Goal: Task Accomplishment & Management: Use online tool/utility

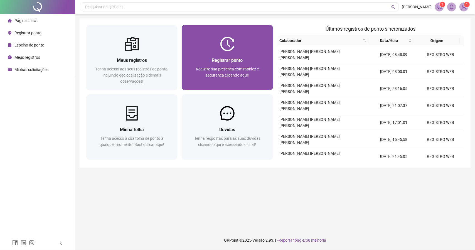
click at [234, 79] on div "Registre sua presença com rapidez e segurança clicando aqui!" at bounding box center [227, 75] width 78 height 18
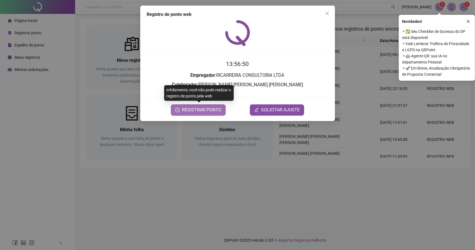
click at [206, 113] on span "REGISTRAR PONTO" at bounding box center [201, 110] width 39 height 7
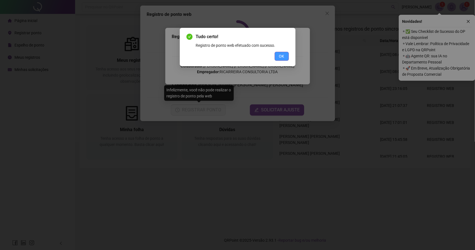
click at [285, 56] on button "OK" at bounding box center [281, 56] width 14 height 9
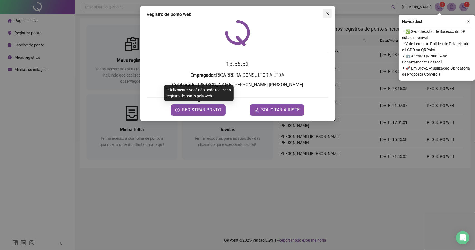
click at [328, 14] on icon "close" at bounding box center [327, 13] width 4 height 4
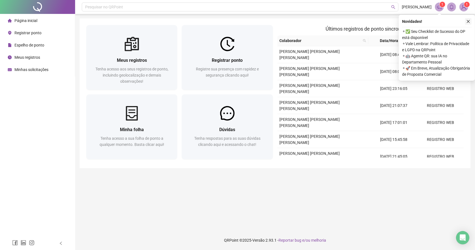
click at [467, 20] on icon "close" at bounding box center [468, 21] width 4 height 4
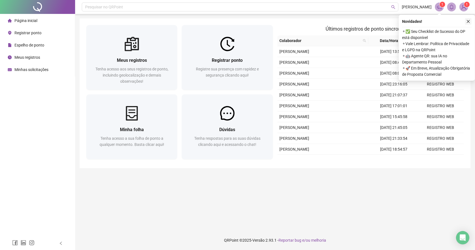
click at [467, 23] on icon "close" at bounding box center [468, 21] width 4 height 4
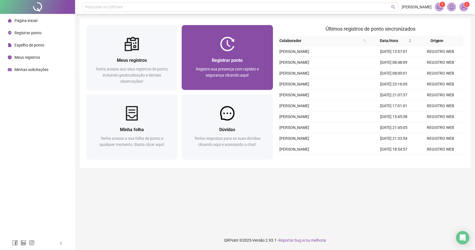
click at [239, 66] on div "Registre sua presença com rapidez e segurança clicando aqui!" at bounding box center [227, 75] width 78 height 18
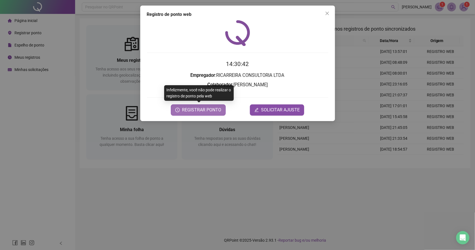
click at [215, 110] on span "REGISTRAR PONTO" at bounding box center [201, 110] width 39 height 7
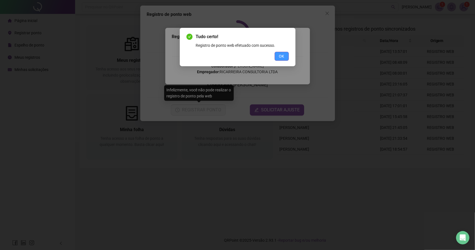
click at [278, 59] on button "OK" at bounding box center [281, 56] width 14 height 9
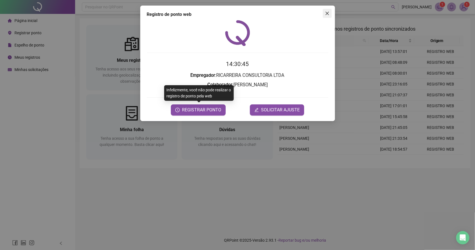
click at [323, 15] on span "Close" at bounding box center [327, 13] width 9 height 4
